Goal: Task Accomplishment & Management: Manage account settings

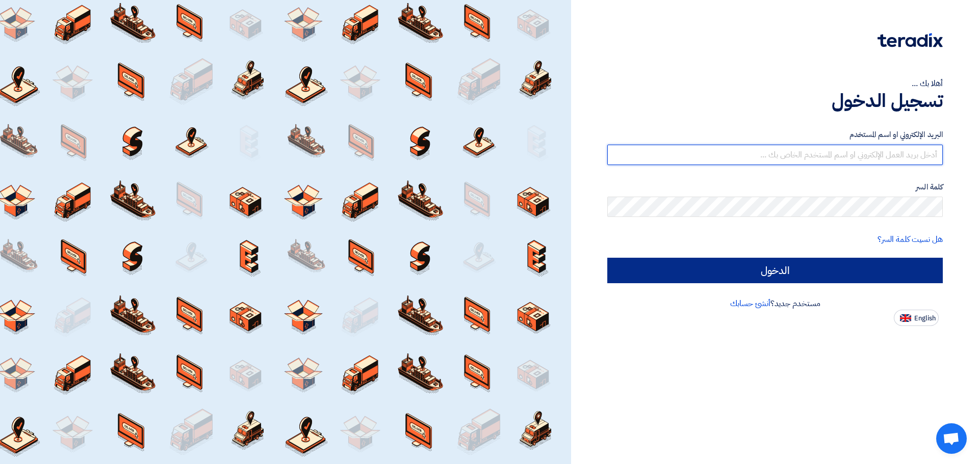
type input "[PERSON_NAME][EMAIL_ADDRESS][DOMAIN_NAME]"
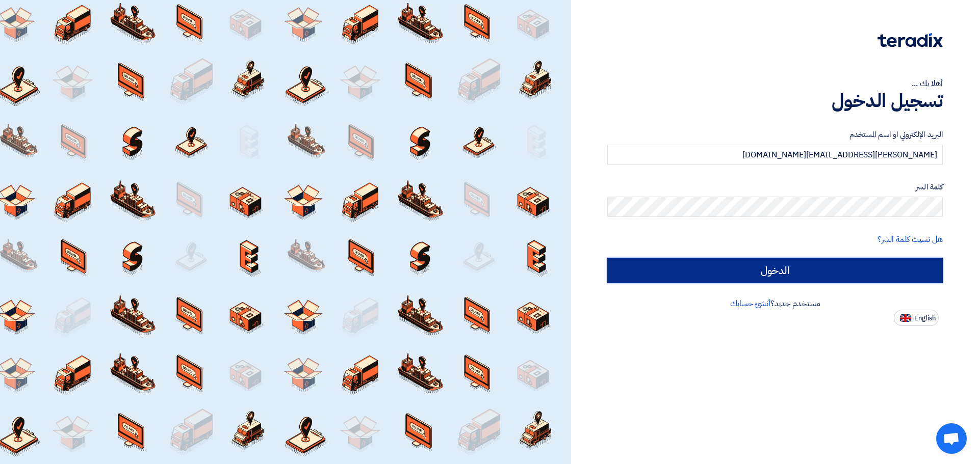
click at [856, 274] on input "الدخول" at bounding box center [774, 270] width 335 height 25
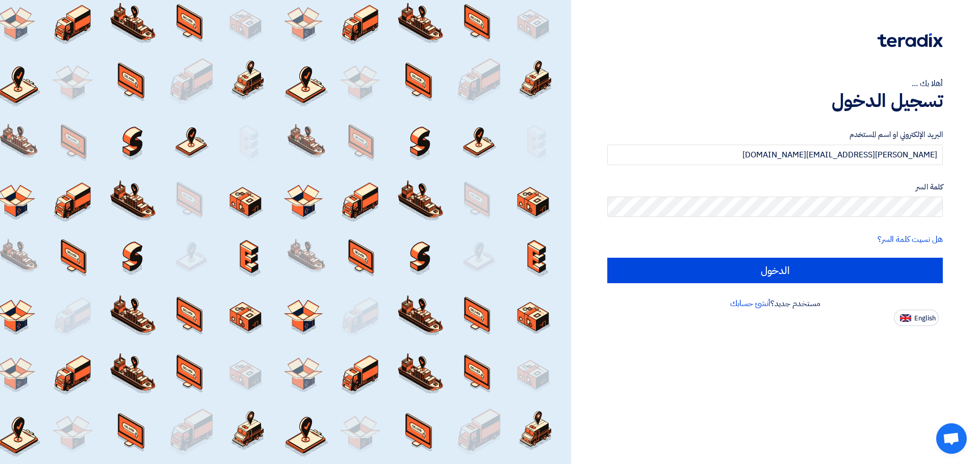
click at [954, 181] on div "أهلا بك ... تسجيل الدخول البريد الإلكتروني او اسم المستخدم [EMAIL_ADDRESS][DOMA…" at bounding box center [775, 163] width 392 height 326
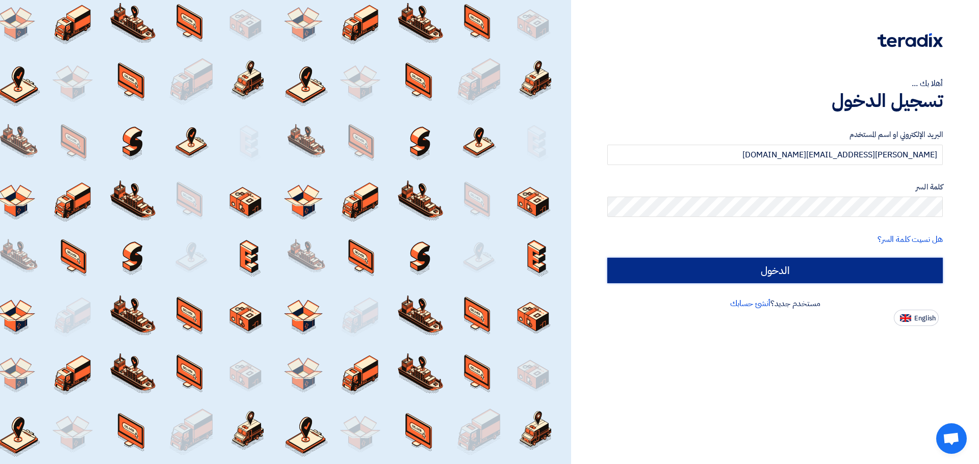
click at [929, 264] on input "الدخول" at bounding box center [774, 270] width 335 height 25
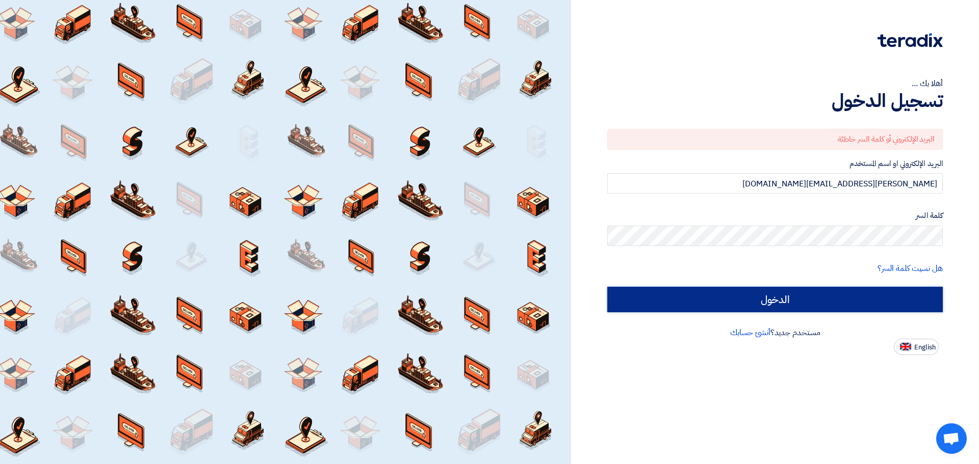
click at [726, 298] on input "الدخول" at bounding box center [774, 299] width 335 height 25
click at [711, 297] on input "الدخول" at bounding box center [774, 299] width 335 height 25
click at [870, 290] on input "الدخول" at bounding box center [774, 299] width 335 height 25
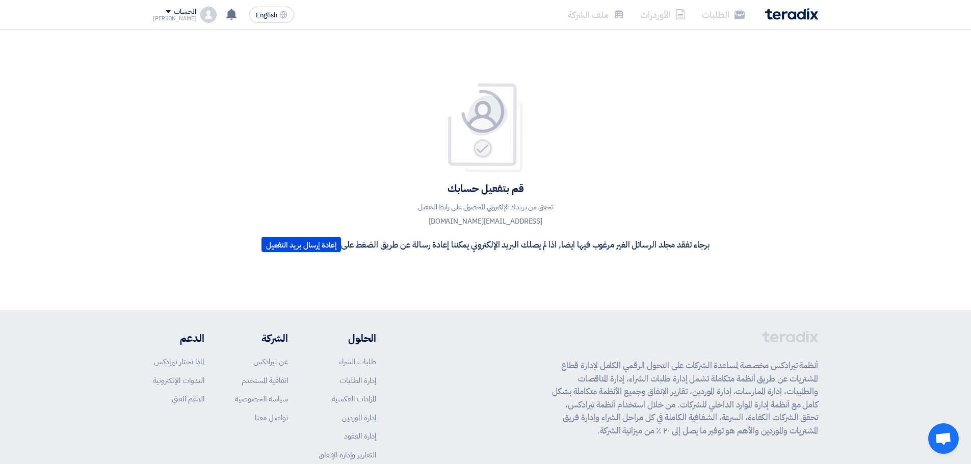
click at [159, 17] on div "[PERSON_NAME]" at bounding box center [174, 19] width 43 height 6
click at [243, 103] on li "الإعدادات" at bounding box center [206, 100] width 106 height 20
click at [174, 11] on div "الحساب" at bounding box center [185, 12] width 22 height 9
click at [238, 107] on li "الإعدادات" at bounding box center [206, 100] width 106 height 20
click at [314, 114] on div "قم بتفعيل حسابك تحقق من بريدك الإلكتروني للحصول على رابط التفعيل [EMAIL_ADDRESS…" at bounding box center [485, 170] width 463 height 175
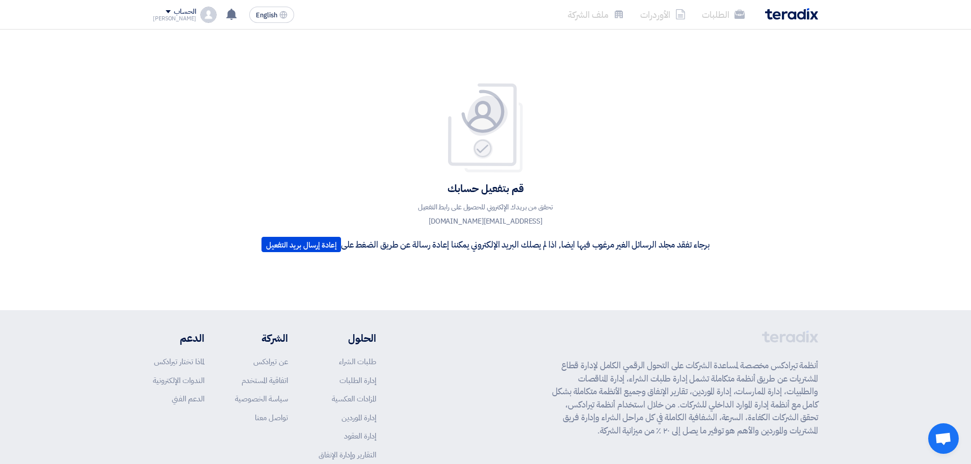
click at [166, 20] on div "[PERSON_NAME]" at bounding box center [174, 19] width 43 height 6
click at [225, 118] on li "خروج" at bounding box center [206, 120] width 106 height 20
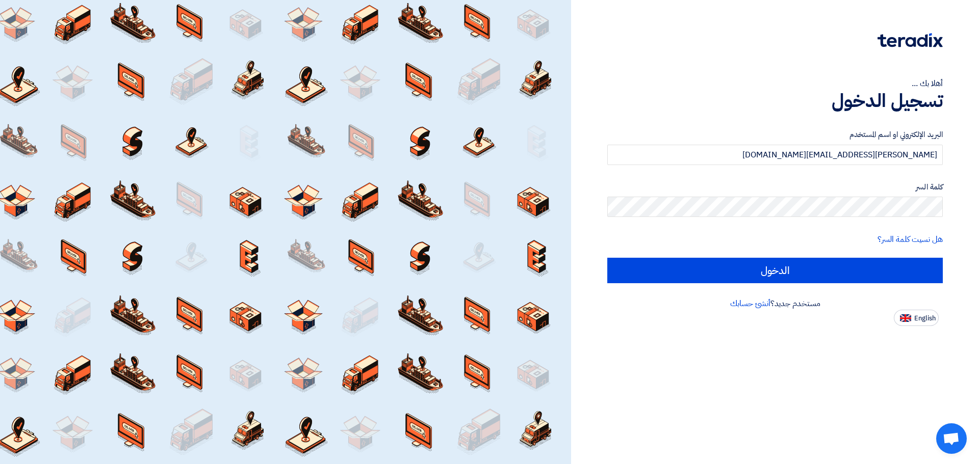
click at [828, 193] on div "كلمة السر" at bounding box center [774, 199] width 335 height 36
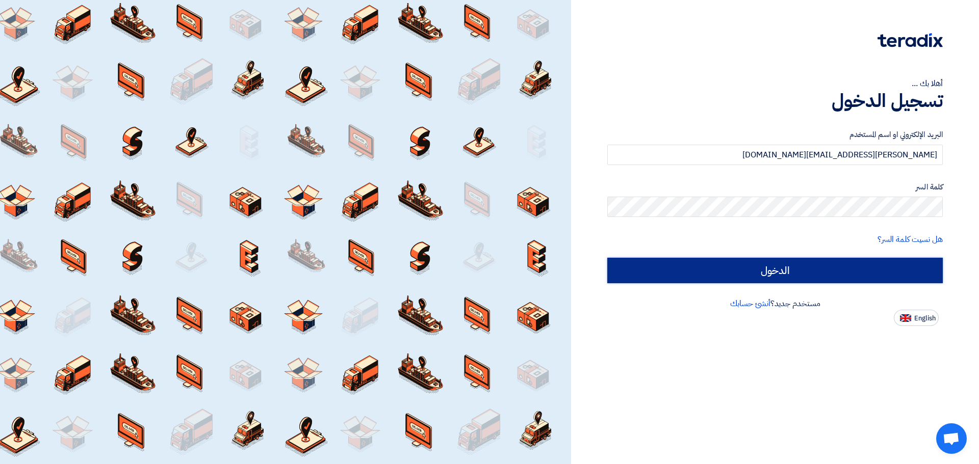
click at [907, 268] on input "الدخول" at bounding box center [774, 270] width 335 height 25
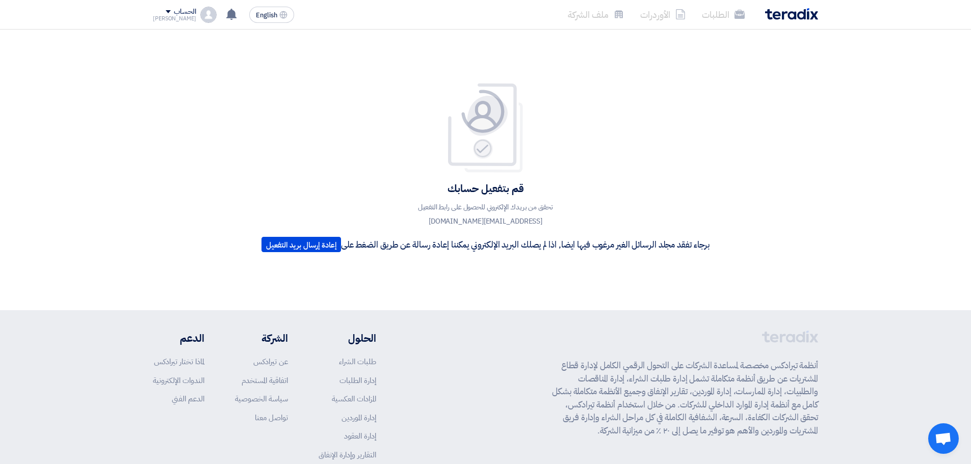
drag, startPoint x: 418, startPoint y: 222, endPoint x: 558, endPoint y: 220, distance: 139.7
click at [558, 220] on p "تحقق من بريدك الإلكتروني للحصول على رابط التفعيل [EMAIL_ADDRESS][DOMAIN_NAME]" at bounding box center [485, 214] width 183 height 29
copy p "[PERSON_NAME][EMAIL_ADDRESS][DOMAIN_NAME]"
